Goal: Information Seeking & Learning: Learn about a topic

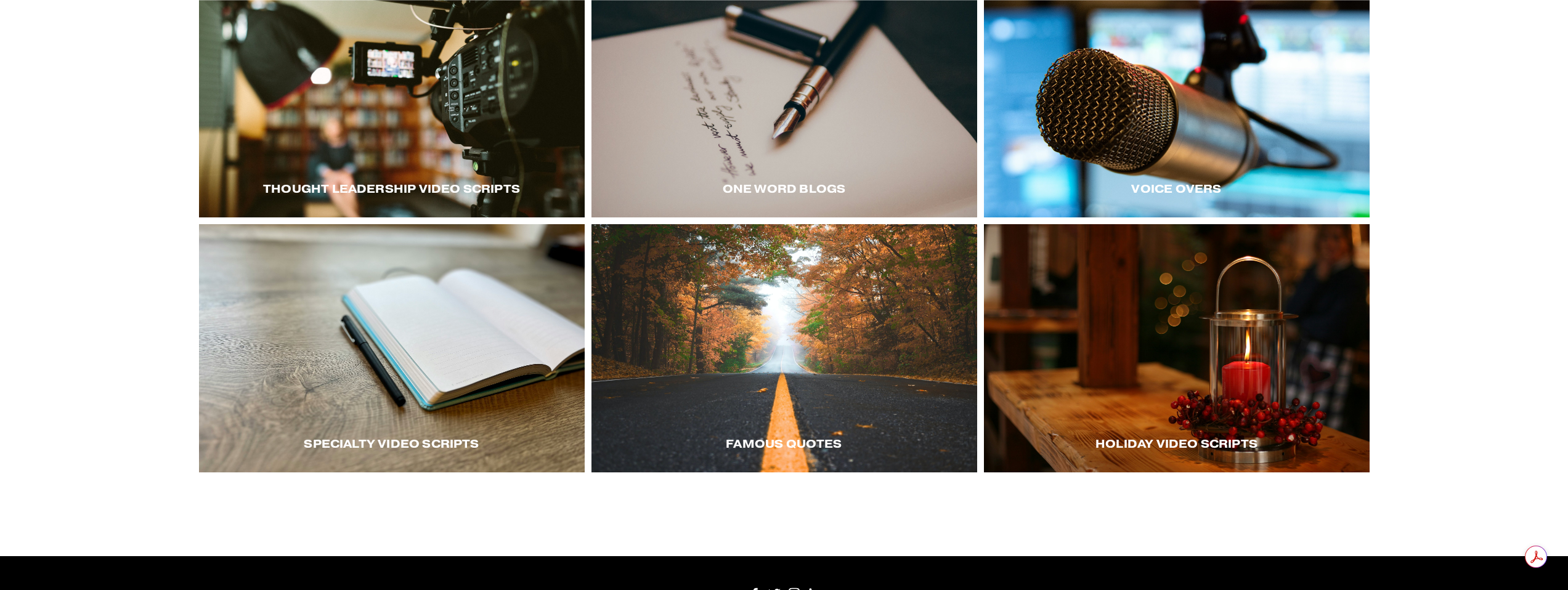
scroll to position [89, 0]
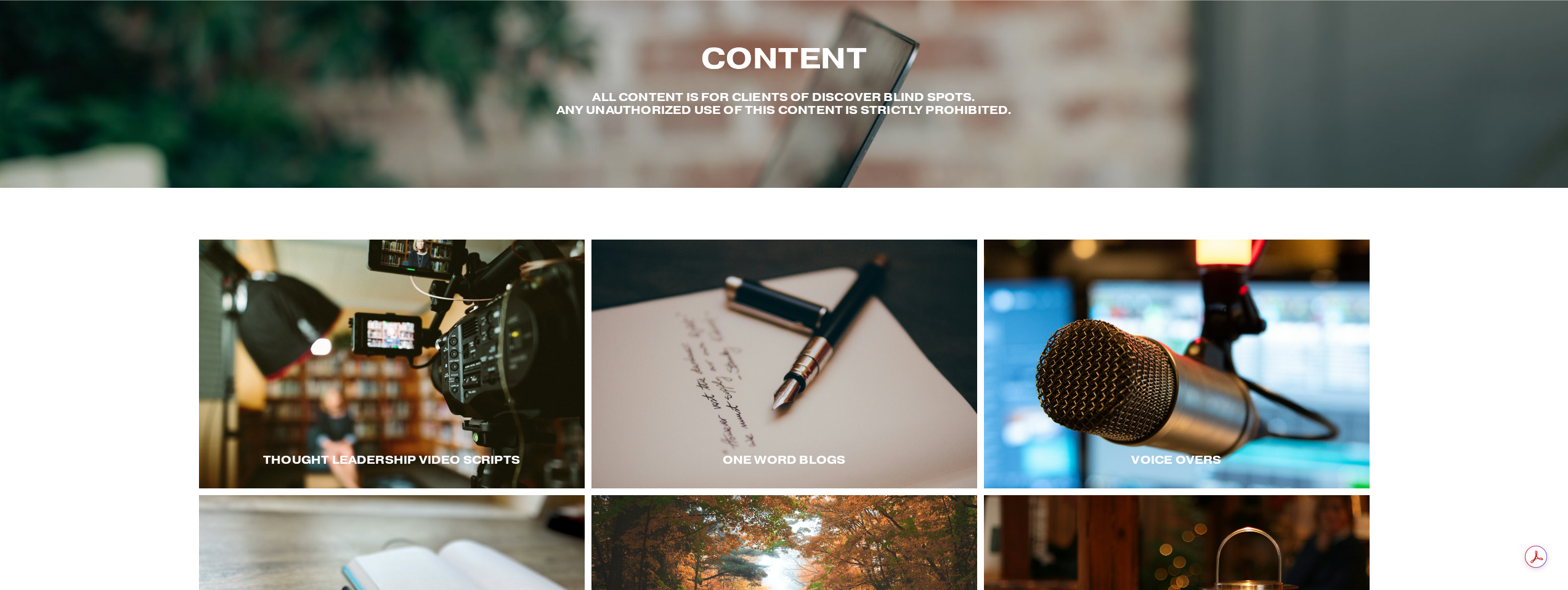
click at [434, 453] on span "Thought LEadership Video Scripts" at bounding box center [392, 460] width 257 height 14
click at [455, 363] on div at bounding box center [392, 363] width 386 height 249
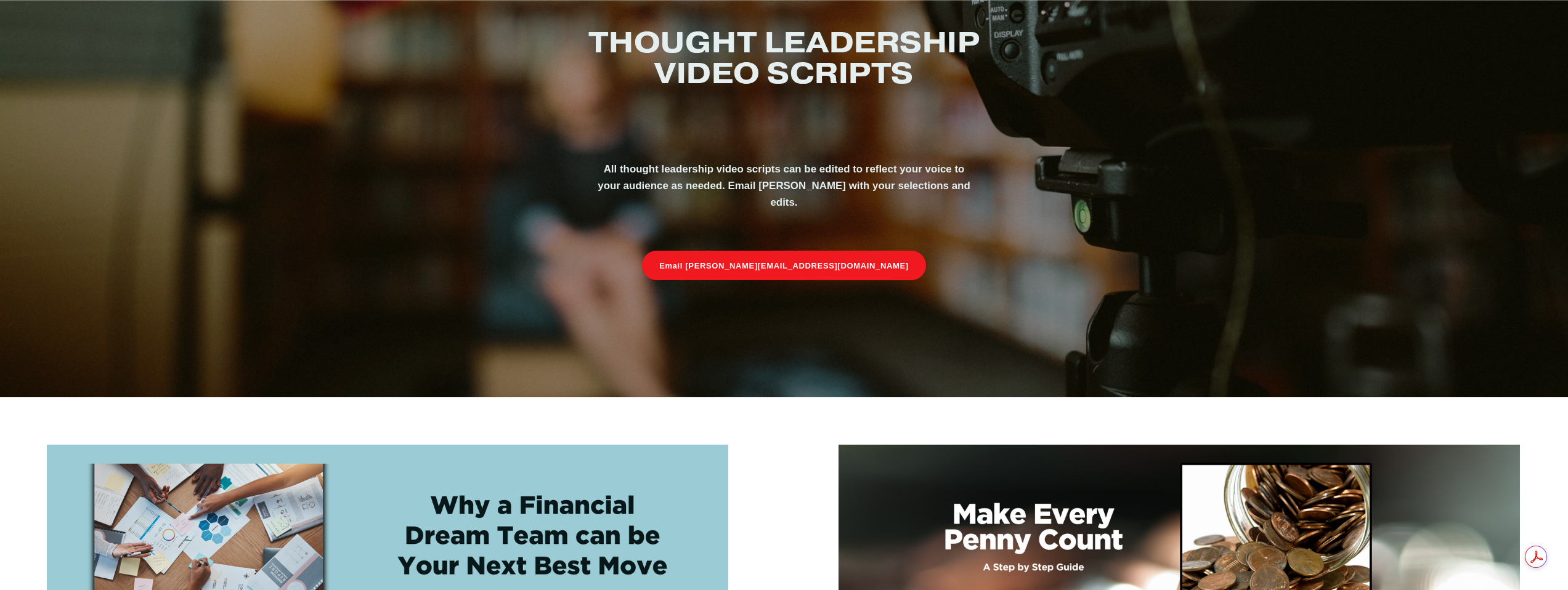
scroll to position [466, 0]
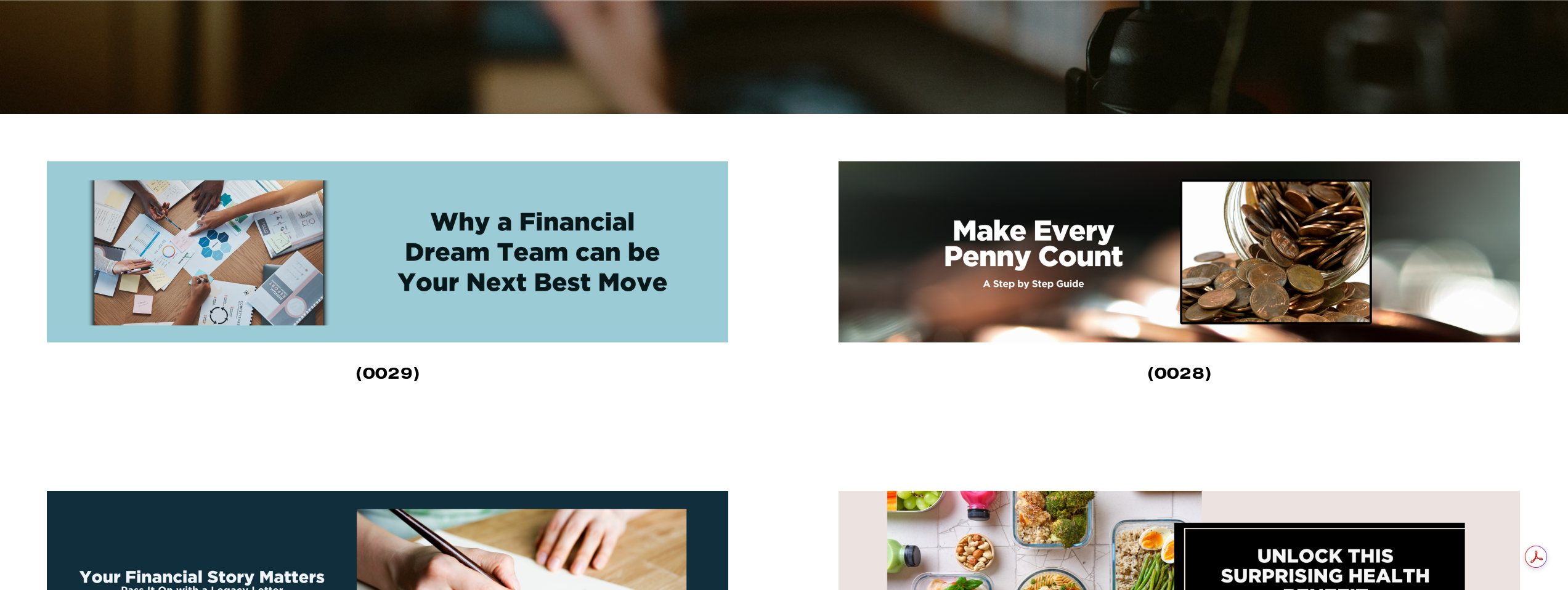
click at [519, 274] on img at bounding box center [388, 252] width 681 height 181
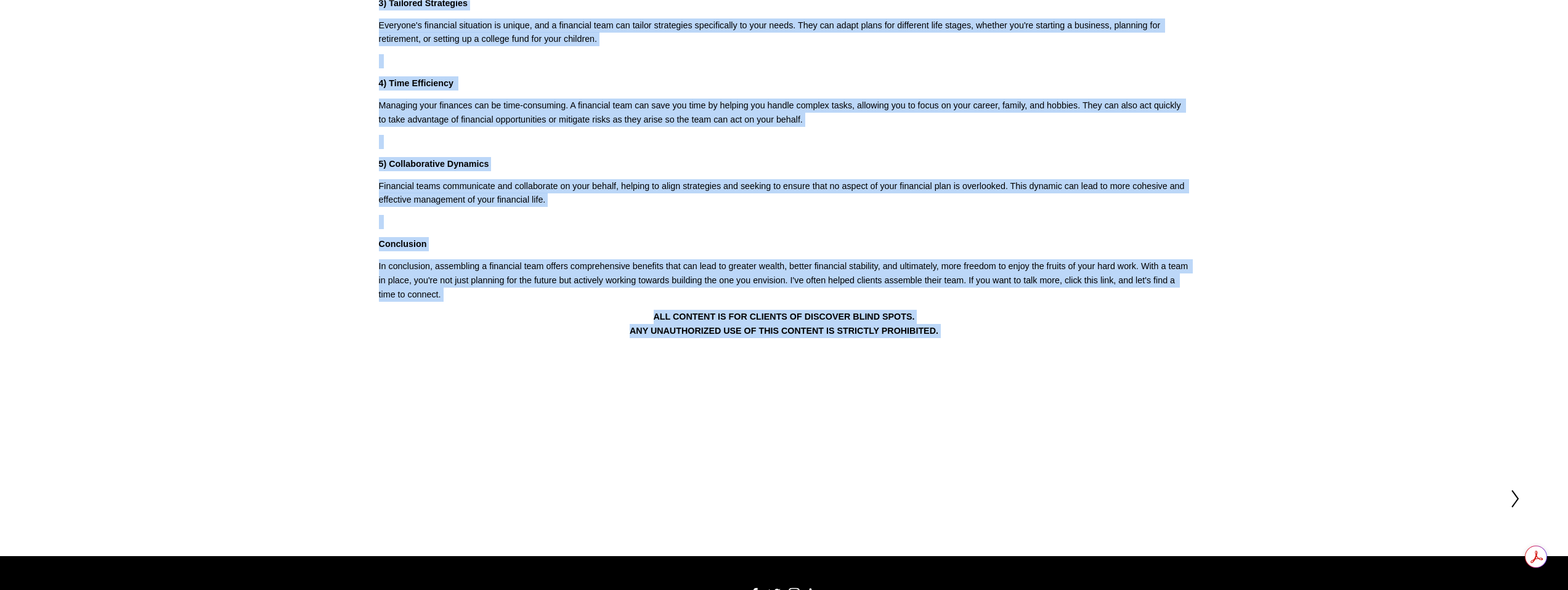
scroll to position [560, 0]
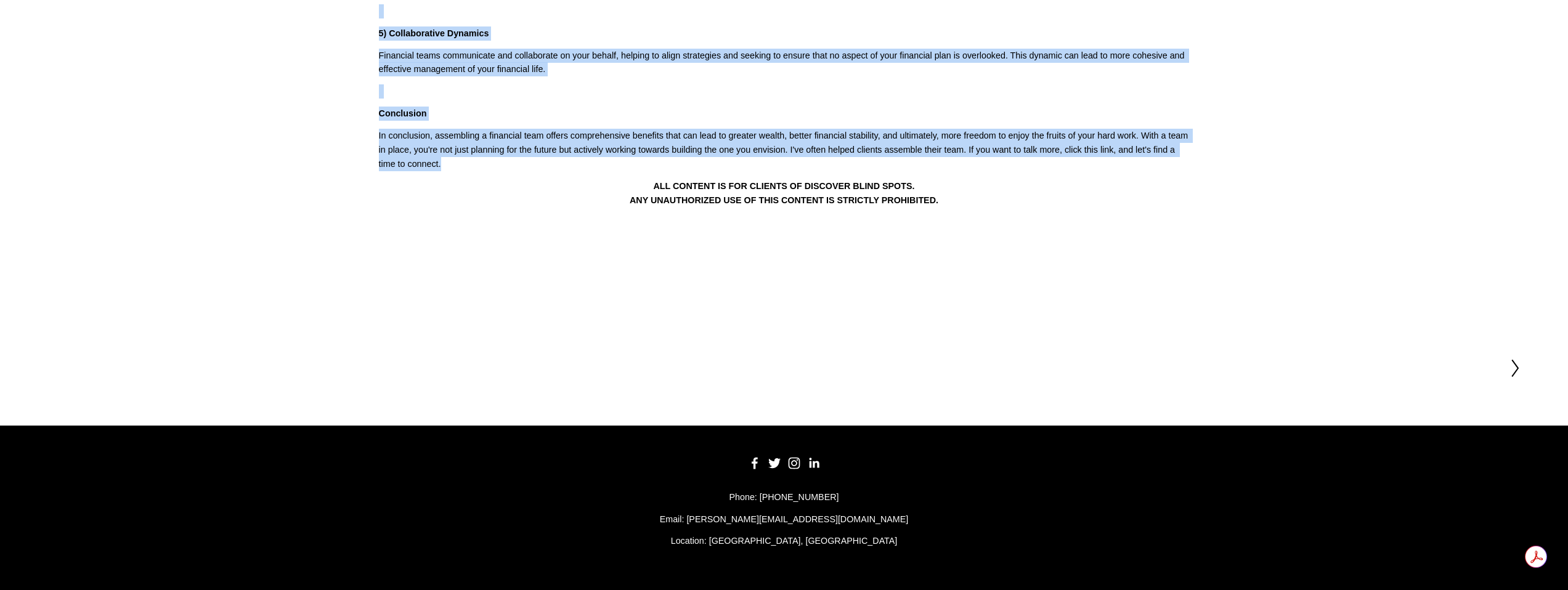
drag, startPoint x: 375, startPoint y: 162, endPoint x: 552, endPoint y: 190, distance: 179.2
copy div "Building a financial team can be significant in managing your wealth and securi…"
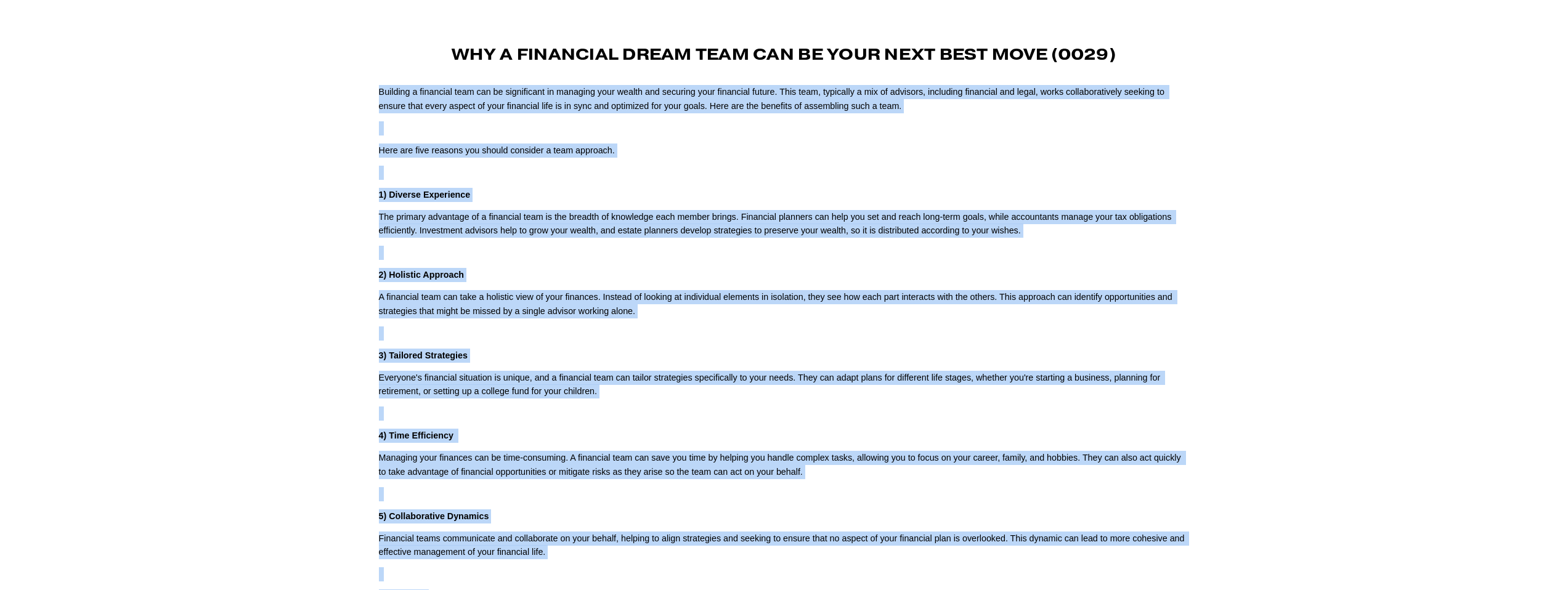
scroll to position [0, 0]
